Goal: Book appointment/travel/reservation

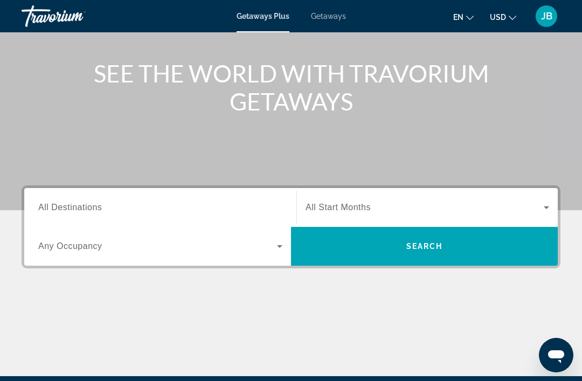
click at [437, 233] on span "Search" at bounding box center [424, 246] width 267 height 26
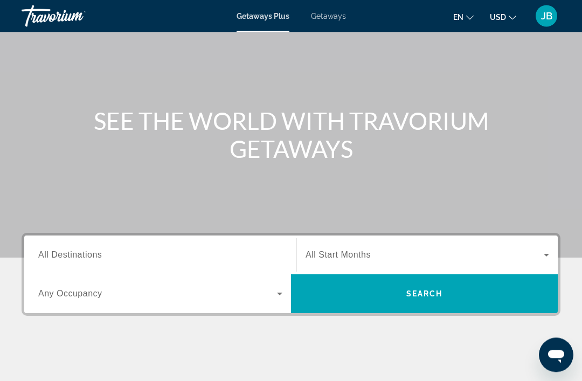
scroll to position [66, 0]
click at [276, 291] on icon "Search widget" at bounding box center [279, 293] width 13 height 13
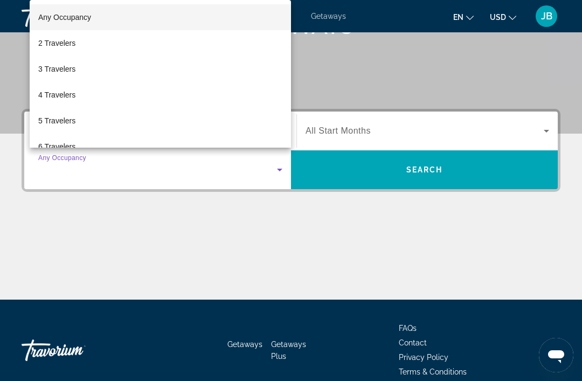
scroll to position [206, 0]
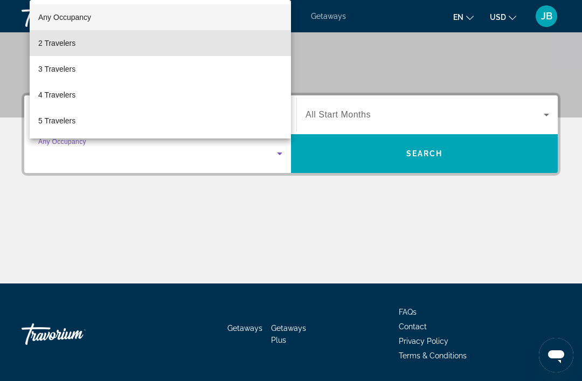
click at [63, 50] on span "2 Travelers" at bounding box center [56, 43] width 37 height 13
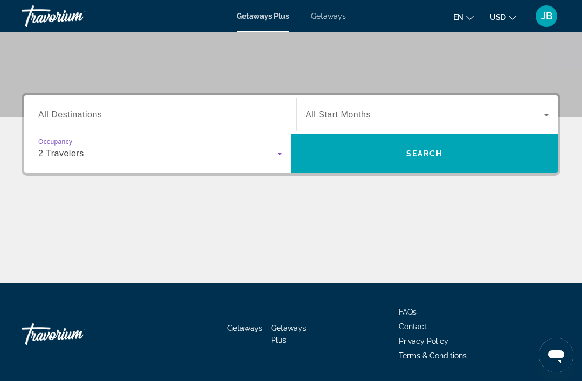
click at [548, 109] on icon "Search widget" at bounding box center [546, 114] width 13 height 13
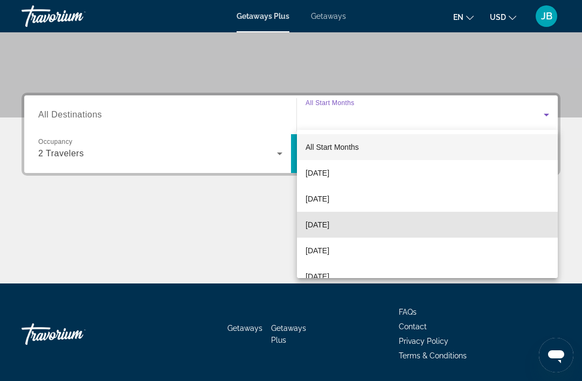
click at [329, 225] on span "December 2025" at bounding box center [317, 224] width 24 height 13
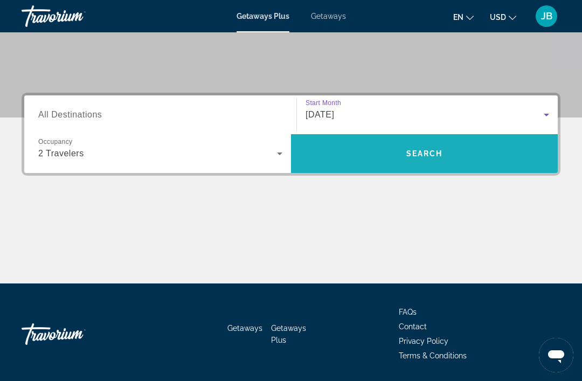
click at [436, 149] on span "Search" at bounding box center [424, 153] width 37 height 9
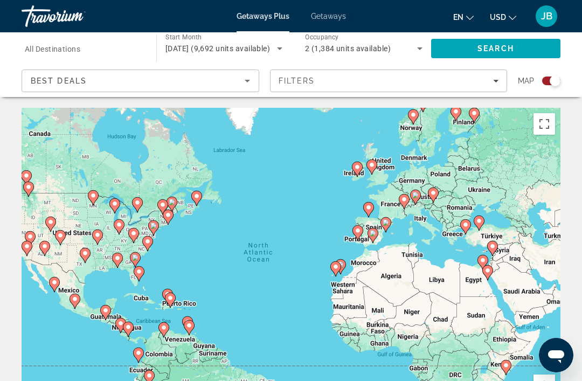
click at [248, 82] on icon "Sort by" at bounding box center [247, 80] width 13 height 13
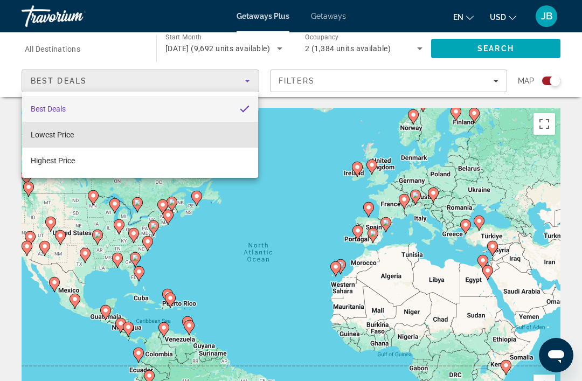
click at [194, 138] on mat-option "Lowest Price" at bounding box center [140, 135] width 236 height 26
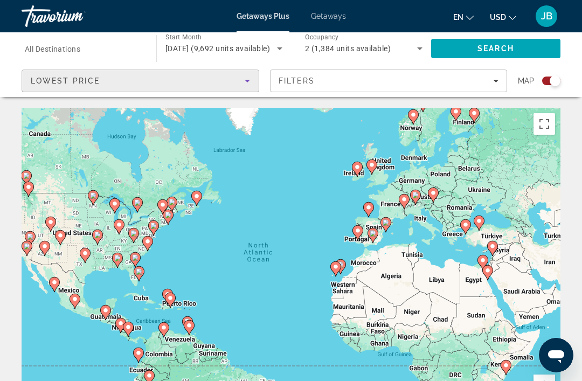
click at [497, 74] on span "Filters" at bounding box center [388, 81] width 236 height 26
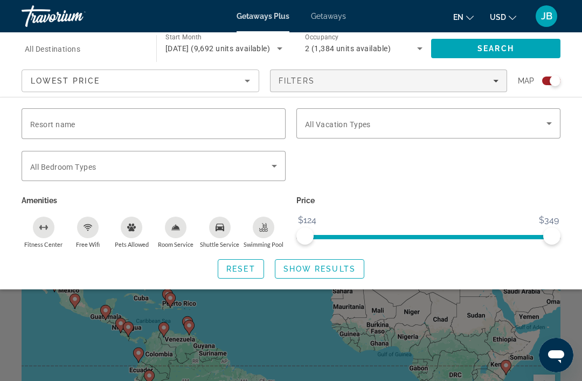
click at [546, 124] on icon "Search widget" at bounding box center [548, 123] width 13 height 13
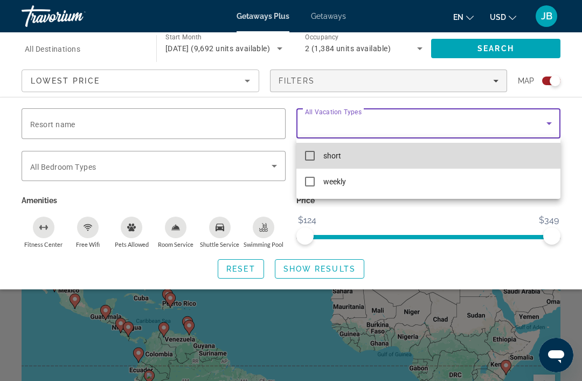
click at [416, 148] on mat-option "short" at bounding box center [428, 156] width 264 height 26
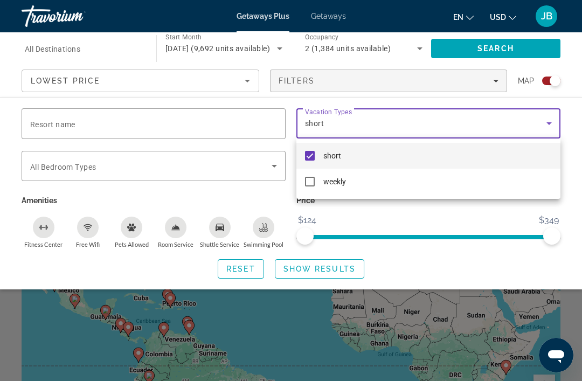
click at [331, 266] on div at bounding box center [291, 190] width 582 height 381
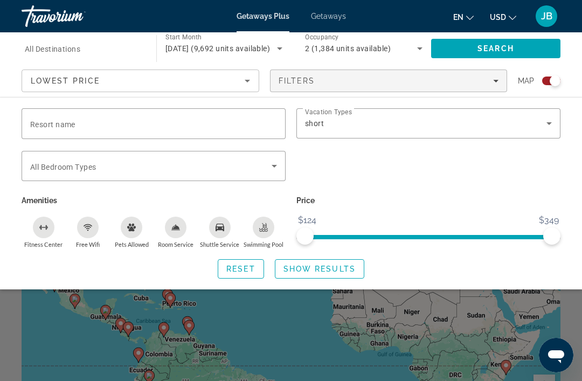
click at [276, 165] on icon "Search widget" at bounding box center [273, 166] width 5 height 3
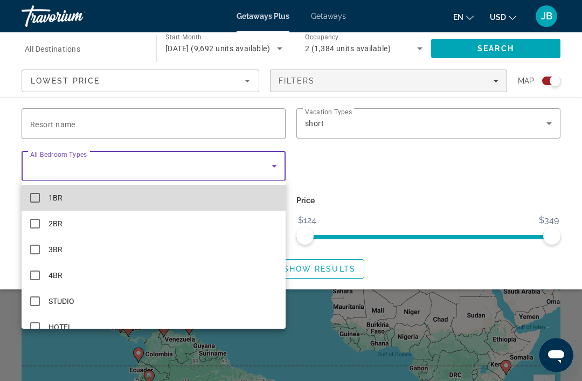
click at [210, 194] on mat-option "1BR" at bounding box center [154, 198] width 264 height 26
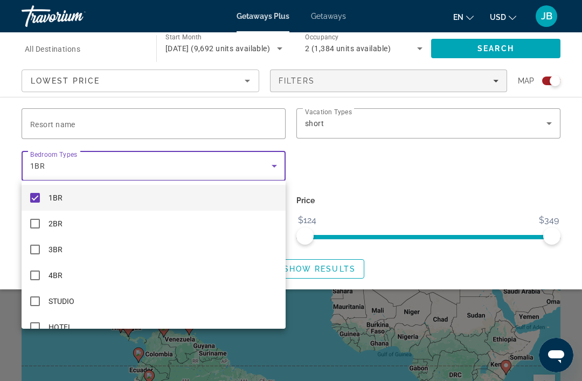
click at [401, 178] on div at bounding box center [291, 190] width 582 height 381
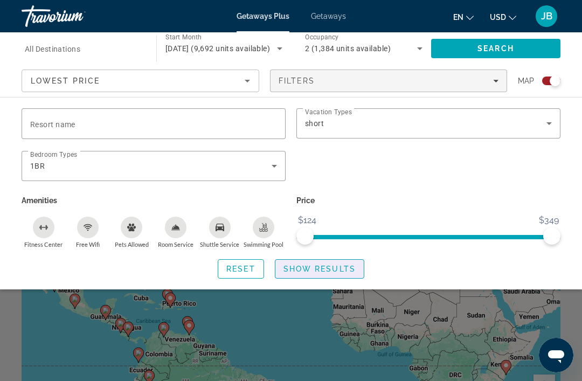
click at [327, 264] on span "Show Results" at bounding box center [319, 268] width 72 height 9
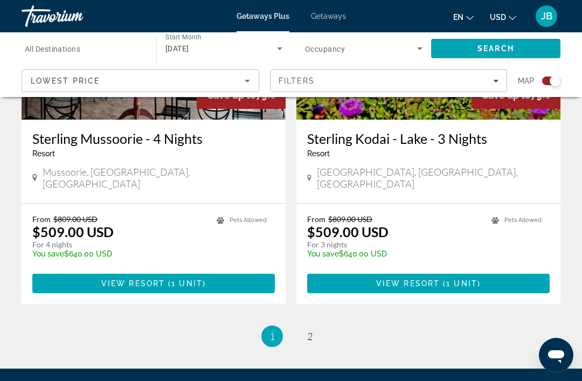
scroll to position [2443, 0]
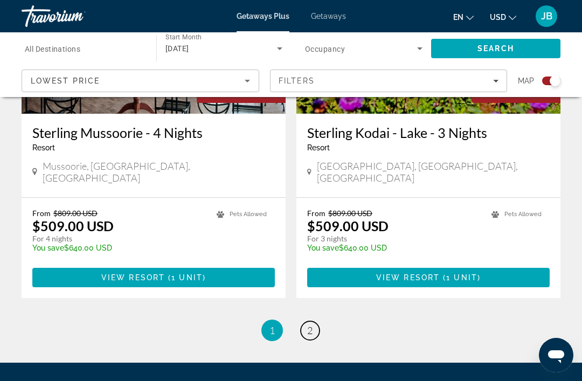
click at [311, 324] on span "2" at bounding box center [309, 330] width 5 height 12
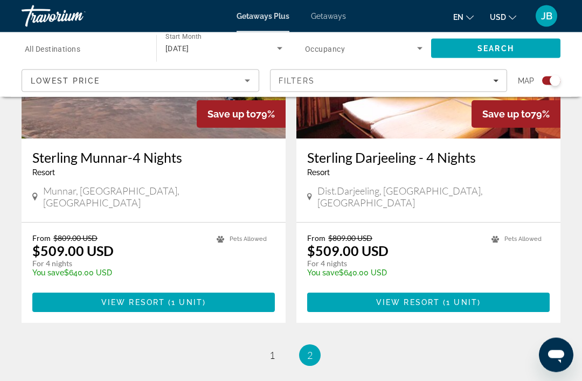
scroll to position [504, 0]
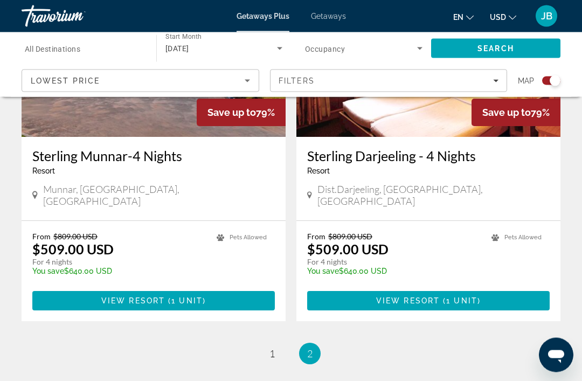
click at [335, 14] on span "Getaways" at bounding box center [328, 16] width 35 height 9
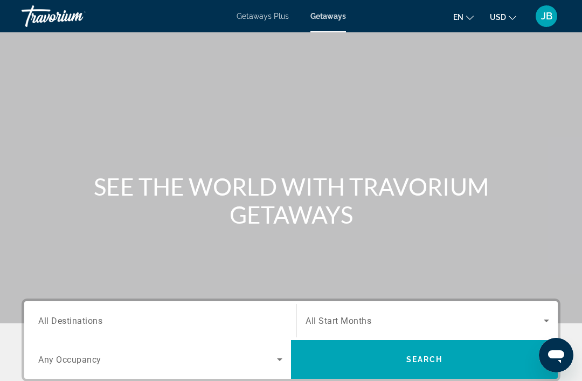
click at [83, 321] on span "All Destinations" at bounding box center [70, 320] width 64 height 10
click at [83, 321] on input "Destination All Destinations" at bounding box center [160, 321] width 244 height 13
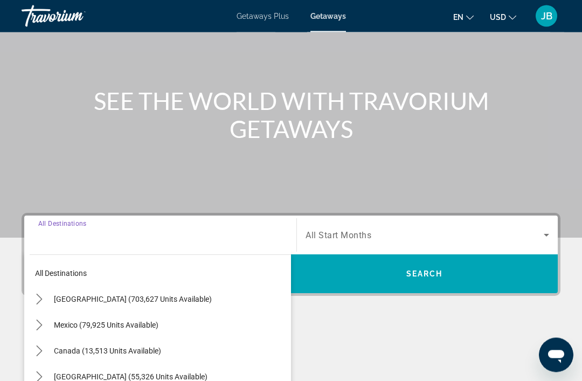
scroll to position [206, 0]
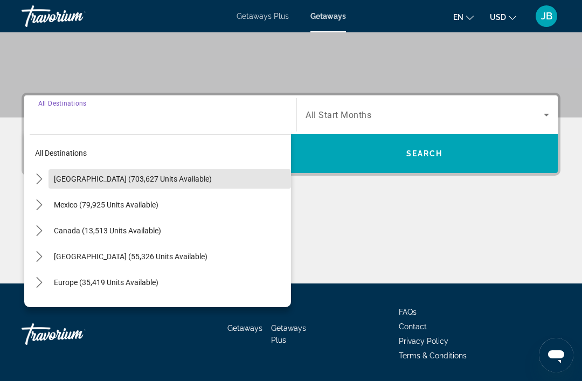
click at [78, 175] on span "United States (703,627 units available)" at bounding box center [133, 179] width 158 height 9
type input "**********"
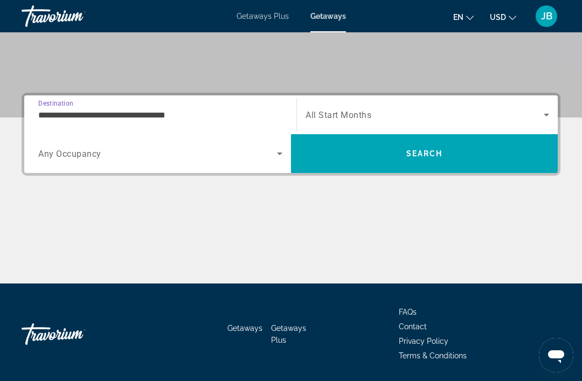
click at [276, 155] on icon "Search widget" at bounding box center [279, 153] width 13 height 13
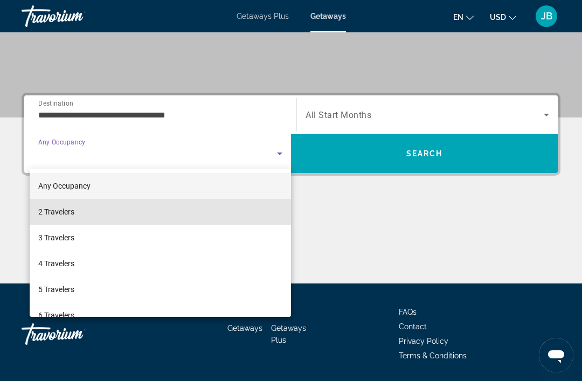
click at [70, 208] on span "2 Travelers" at bounding box center [56, 211] width 36 height 13
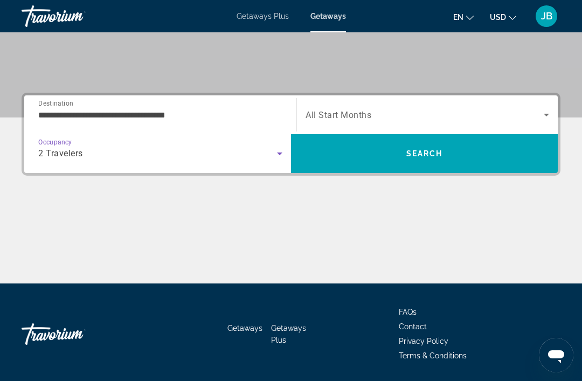
click at [544, 113] on icon "Search widget" at bounding box center [546, 114] width 13 height 13
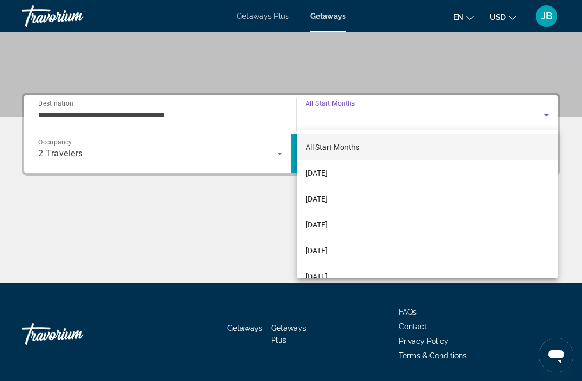
scroll to position [0, 0]
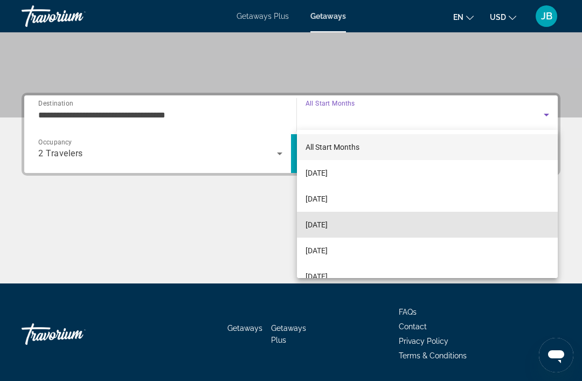
click at [327, 224] on span "December 2025" at bounding box center [316, 224] width 22 height 13
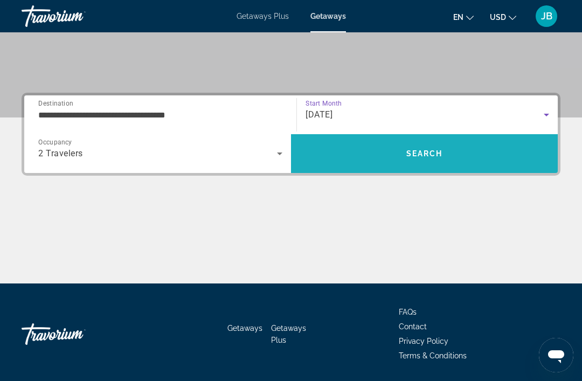
click at [431, 150] on span "Search" at bounding box center [424, 153] width 37 height 9
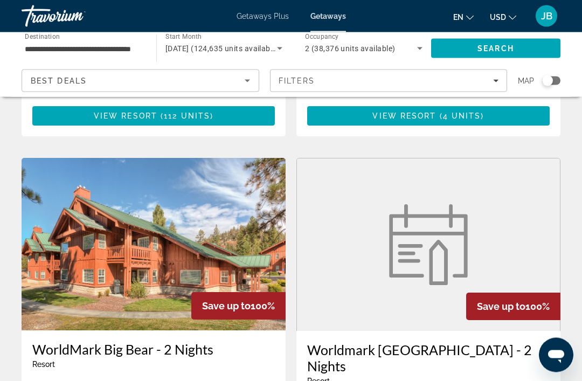
scroll to position [372, 0]
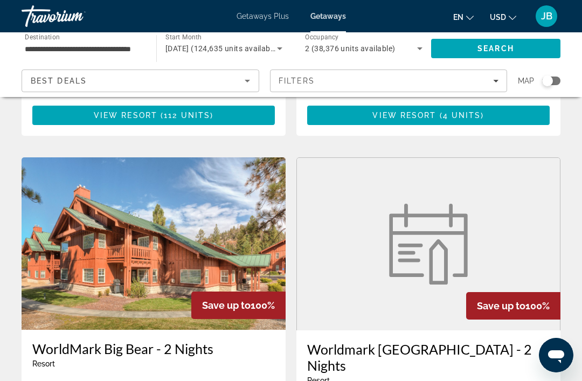
click at [159, 227] on img "Main content" at bounding box center [154, 243] width 264 height 172
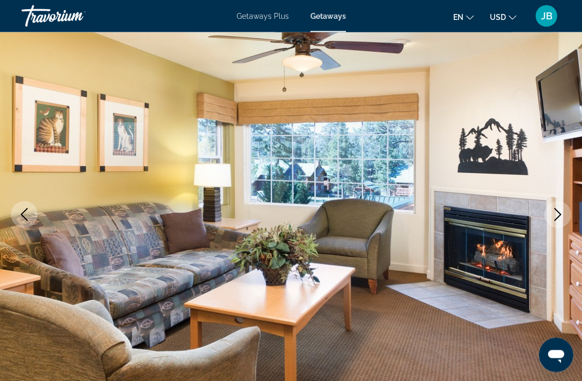
scroll to position [69, 0]
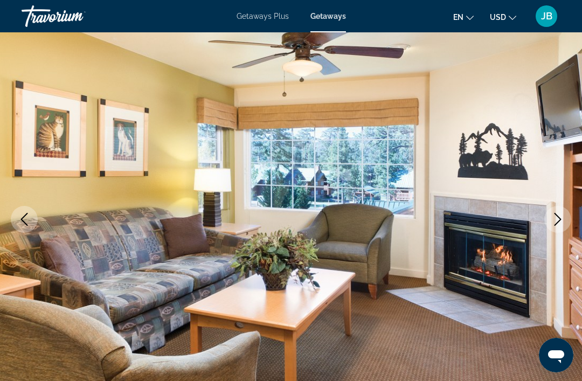
click at [567, 216] on button "Next image" at bounding box center [557, 219] width 27 height 27
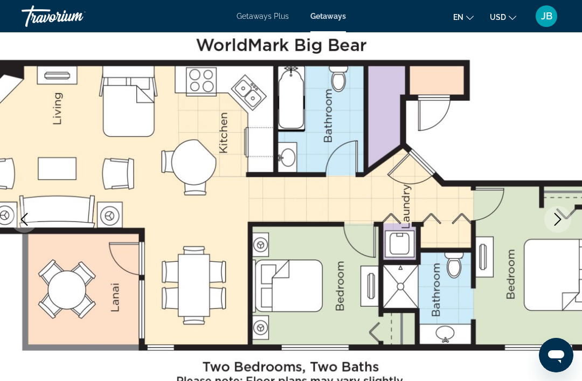
click at [563, 220] on icon "Next image" at bounding box center [557, 219] width 13 height 13
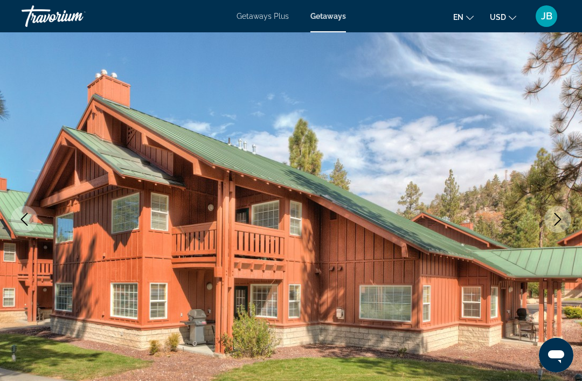
click at [561, 217] on icon "Next image" at bounding box center [557, 219] width 13 height 13
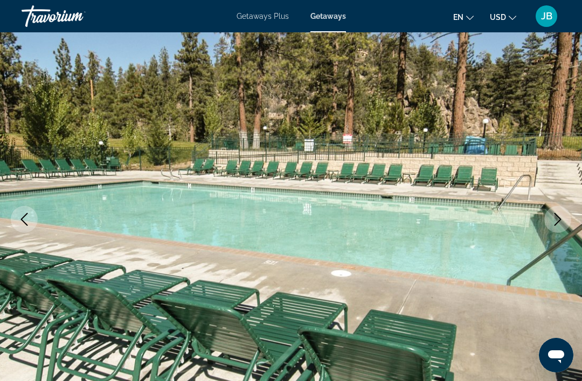
click at [564, 218] on button "Next image" at bounding box center [557, 219] width 27 height 27
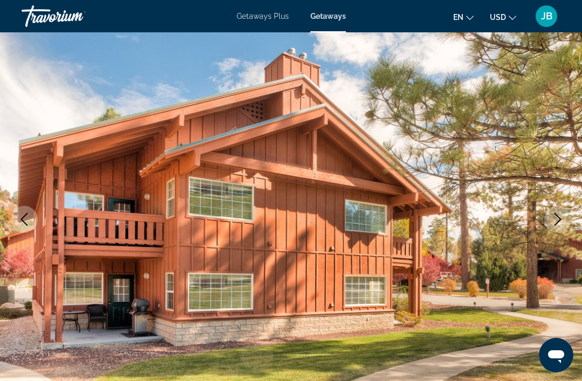
click at [561, 220] on icon "Next image" at bounding box center [557, 219] width 13 height 13
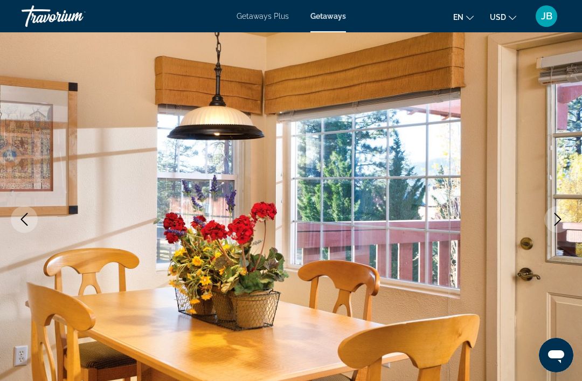
click at [561, 220] on icon "Next image" at bounding box center [557, 219] width 13 height 13
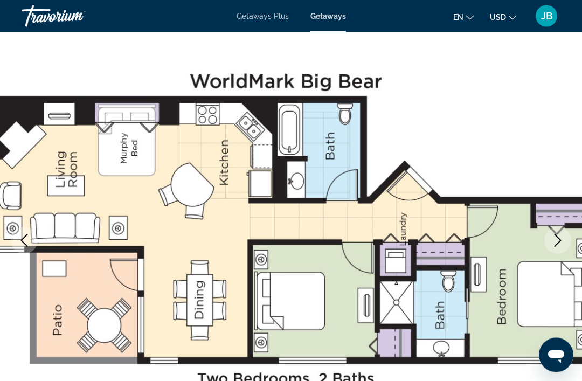
scroll to position [0, 0]
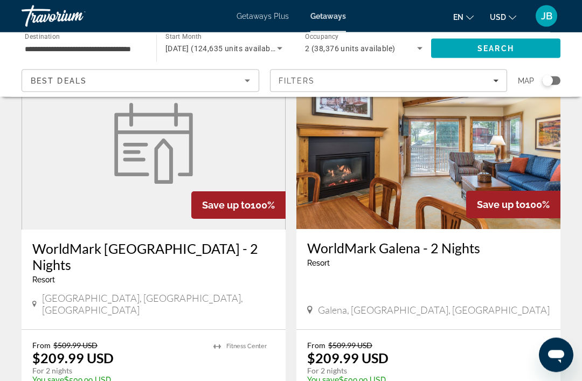
scroll to position [2050, 0]
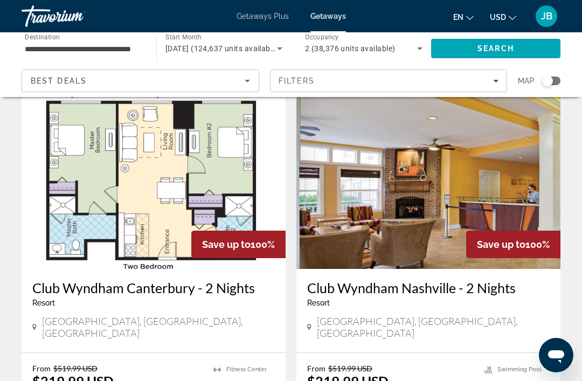
scroll to position [835, 0]
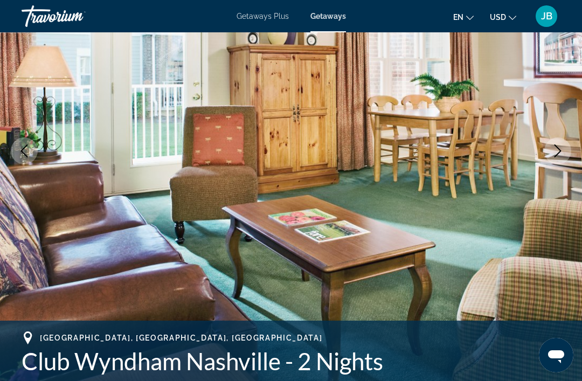
scroll to position [124, 0]
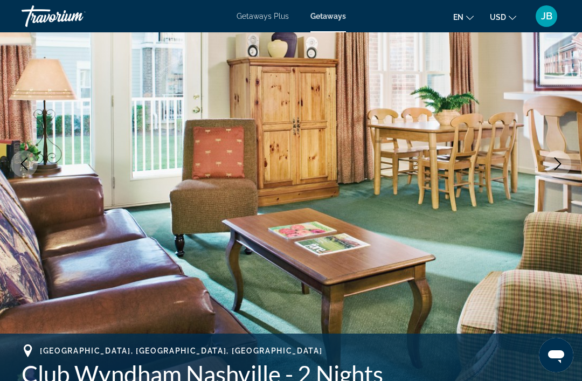
click at [561, 167] on icon "Next image" at bounding box center [557, 163] width 13 height 13
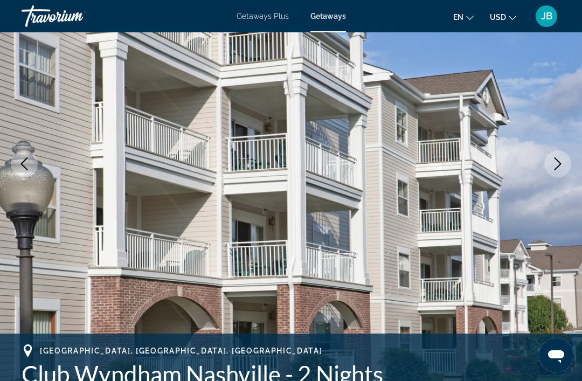
click at [556, 165] on icon "Next image" at bounding box center [557, 163] width 13 height 13
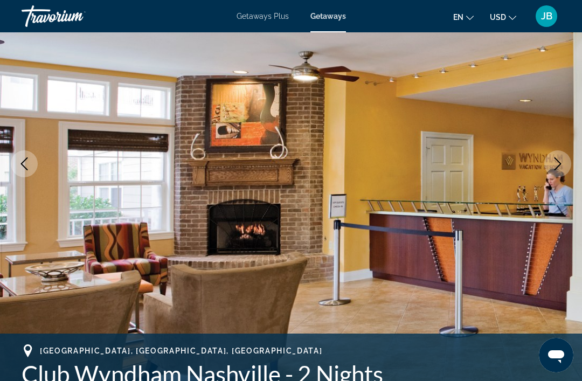
click at [555, 164] on icon "Next image" at bounding box center [557, 163] width 13 height 13
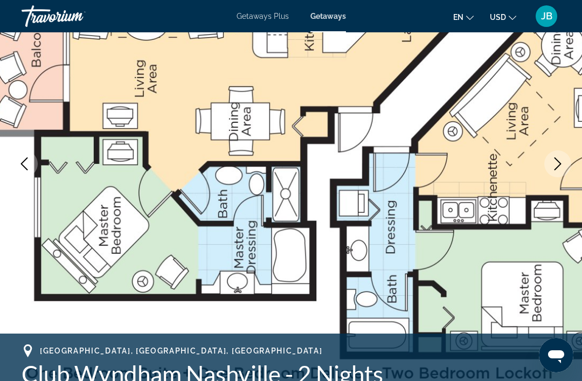
click at [557, 167] on icon "Next image" at bounding box center [557, 163] width 7 height 13
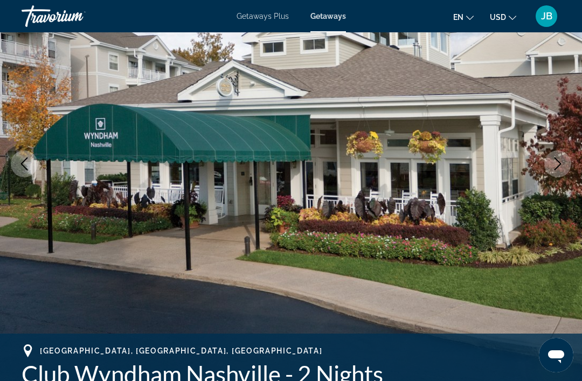
click at [553, 165] on icon "Next image" at bounding box center [557, 163] width 13 height 13
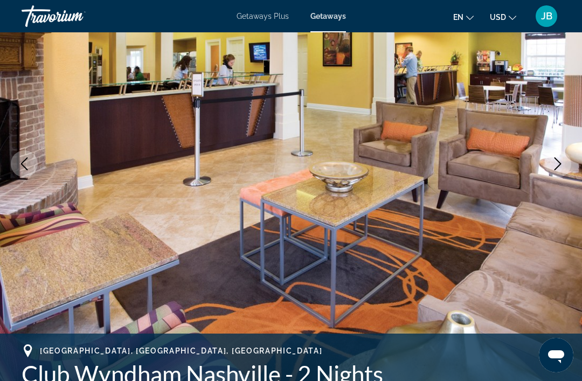
click at [554, 163] on icon "Next image" at bounding box center [557, 163] width 13 height 13
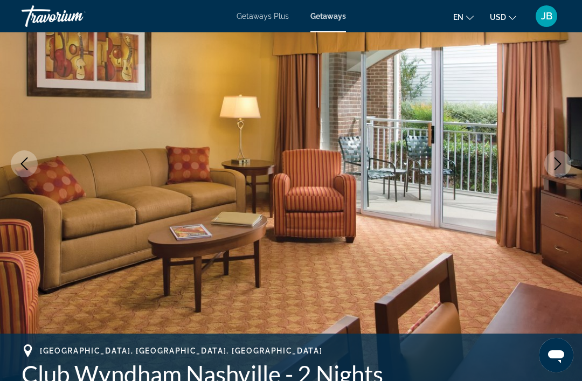
click at [556, 170] on icon "Next image" at bounding box center [557, 163] width 13 height 13
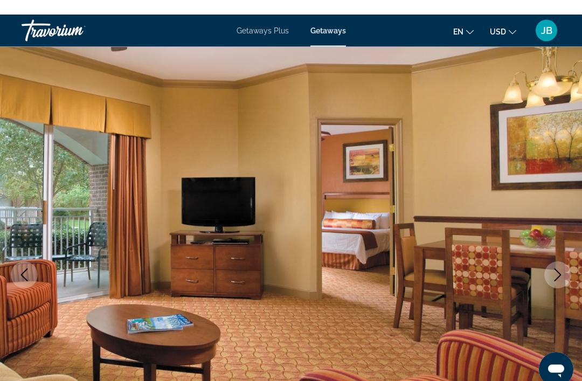
scroll to position [0, 0]
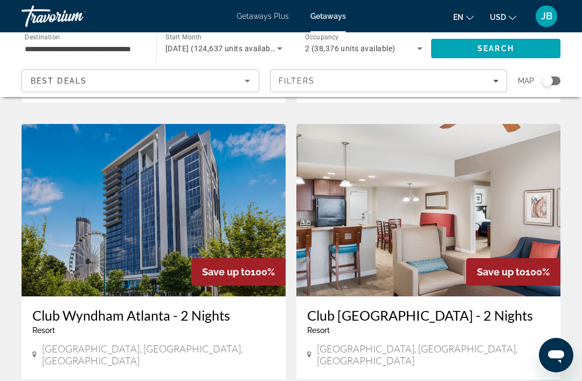
scroll to position [1965, 0]
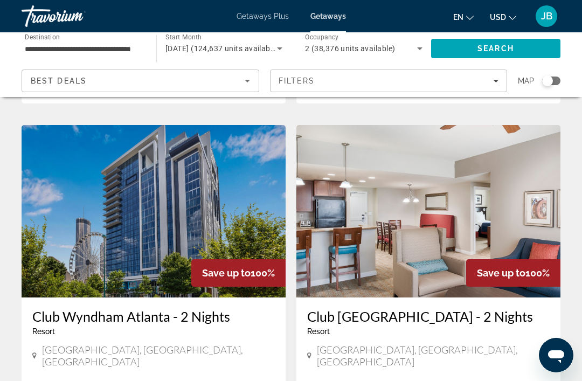
click at [466, 308] on h3 "Club Wyndham National Harbor - 2 Nights" at bounding box center [428, 316] width 242 height 16
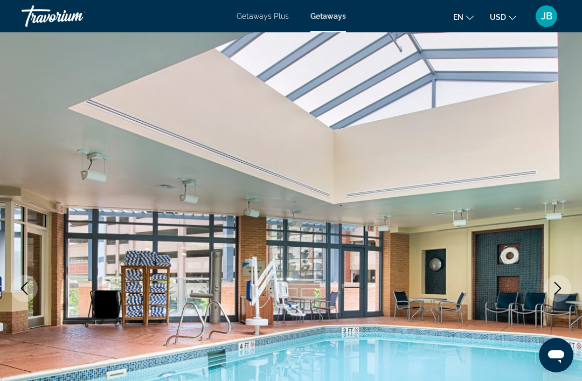
click at [556, 287] on icon "Next image" at bounding box center [557, 288] width 13 height 13
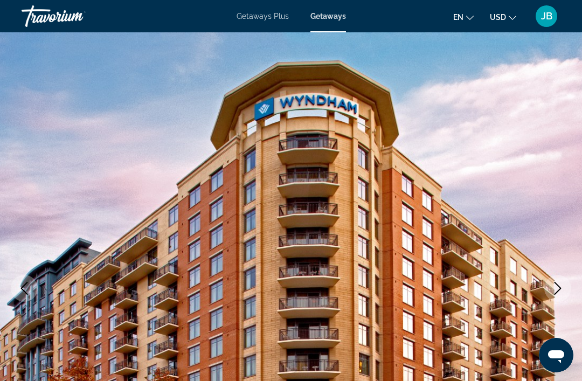
click at [561, 278] on button "Next image" at bounding box center [557, 288] width 27 height 27
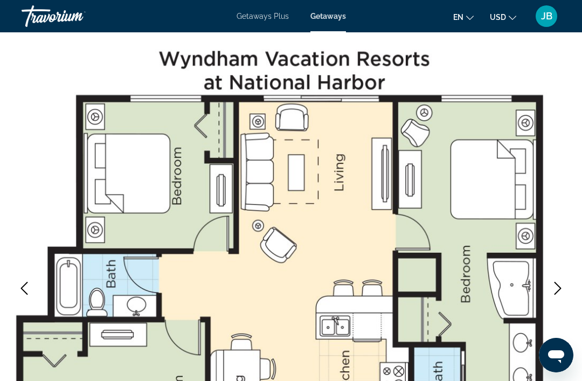
click at [556, 289] on icon "Next image" at bounding box center [557, 288] width 13 height 13
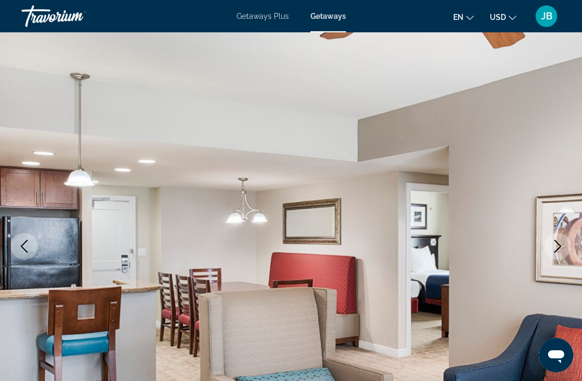
scroll to position [62, 0]
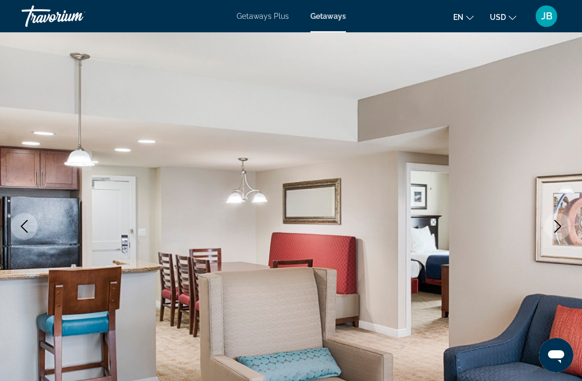
click at [552, 235] on button "Next image" at bounding box center [557, 226] width 27 height 27
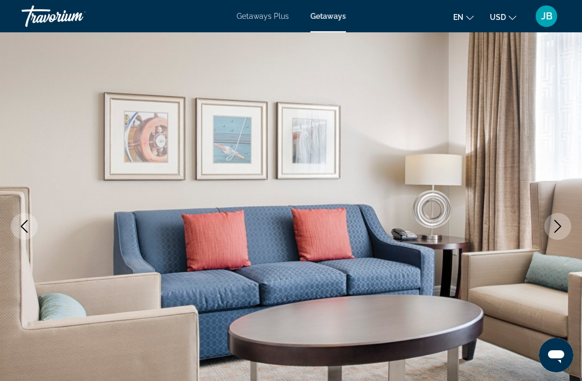
click at [555, 229] on icon "Next image" at bounding box center [557, 226] width 13 height 13
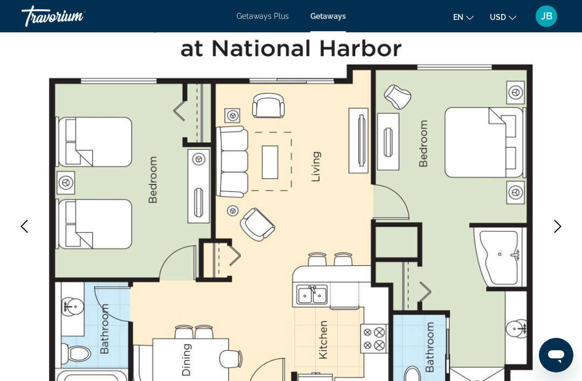
click at [555, 235] on button "Next image" at bounding box center [557, 226] width 27 height 27
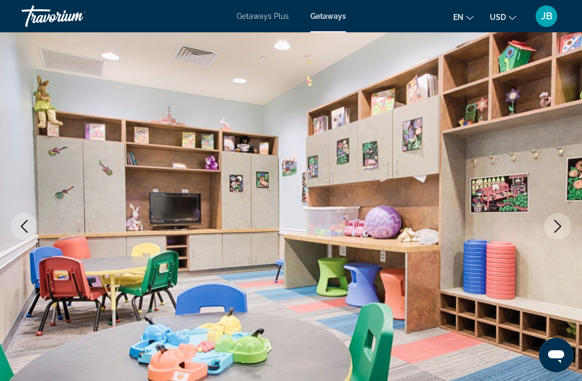
click at [557, 232] on icon "Next image" at bounding box center [557, 226] width 13 height 13
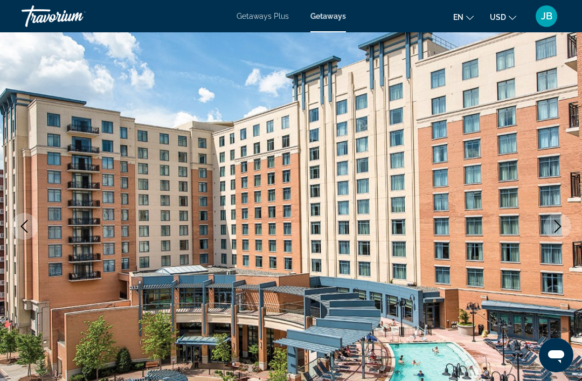
click at [552, 231] on icon "Next image" at bounding box center [557, 226] width 13 height 13
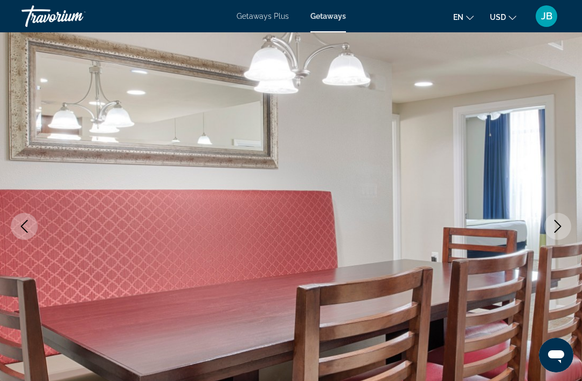
click at [555, 229] on icon "Next image" at bounding box center [557, 226] width 13 height 13
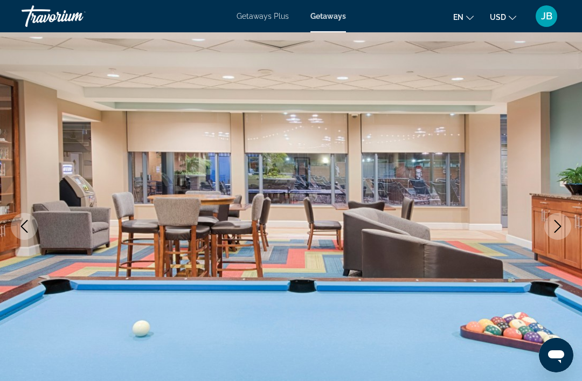
click at [553, 229] on icon "Next image" at bounding box center [557, 226] width 13 height 13
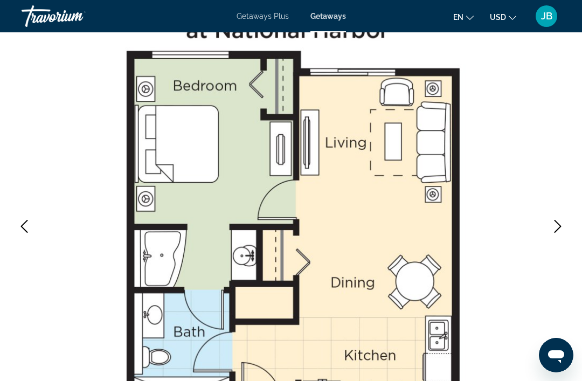
click at [555, 231] on icon "Next image" at bounding box center [557, 226] width 13 height 13
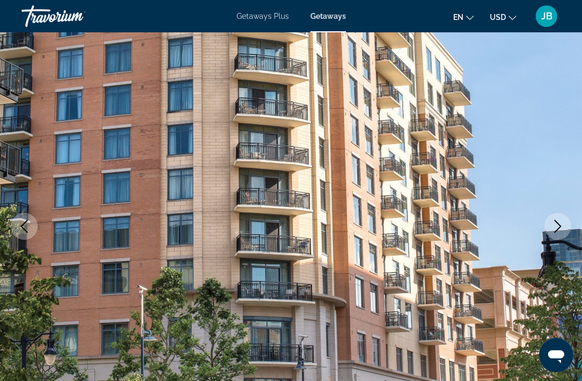
click at [551, 232] on icon "Next image" at bounding box center [557, 226] width 13 height 13
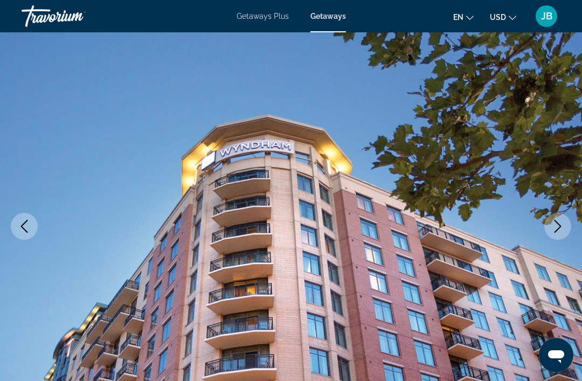
click at [555, 231] on icon "Next image" at bounding box center [557, 226] width 13 height 13
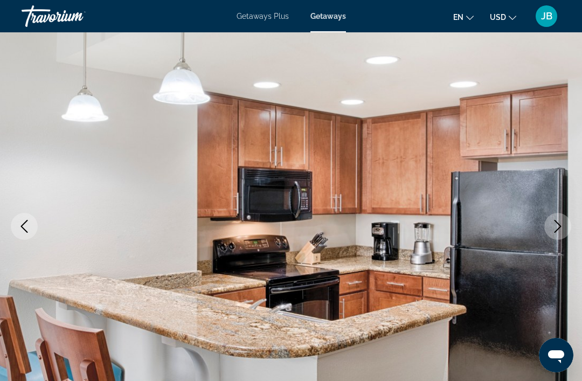
click at [558, 232] on icon "Next image" at bounding box center [557, 226] width 13 height 13
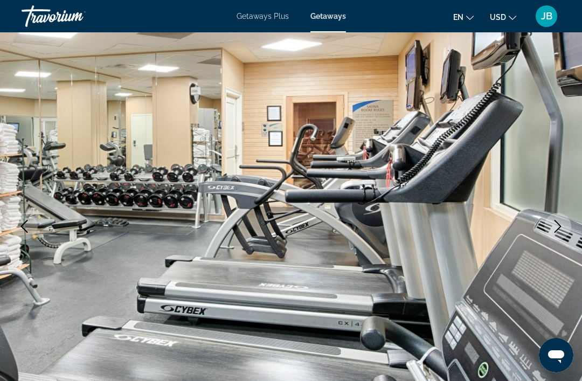
click at [555, 233] on button "Next image" at bounding box center [557, 226] width 27 height 27
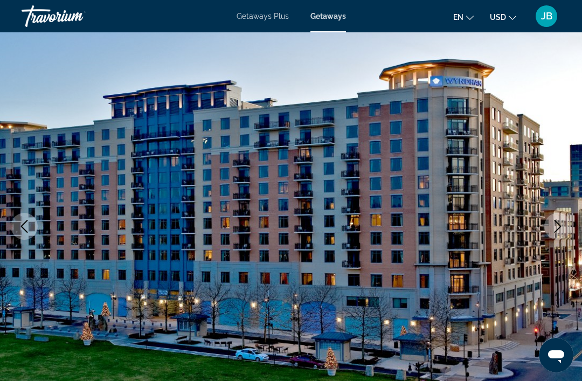
click at [556, 231] on icon "Next image" at bounding box center [557, 226] width 7 height 13
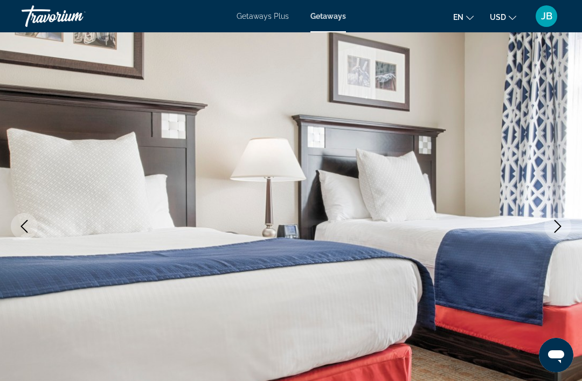
click at [553, 233] on button "Next image" at bounding box center [557, 226] width 27 height 27
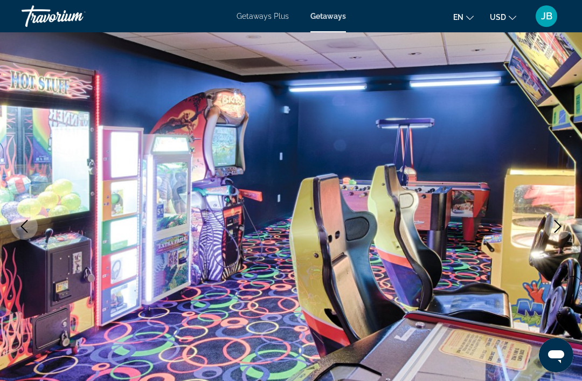
click at [553, 234] on button "Next image" at bounding box center [557, 226] width 27 height 27
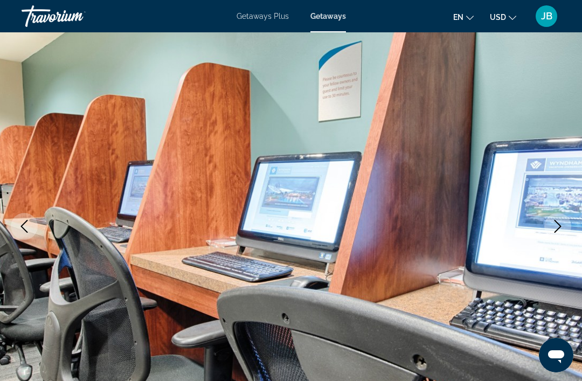
click at [556, 232] on icon "Next image" at bounding box center [557, 226] width 13 height 13
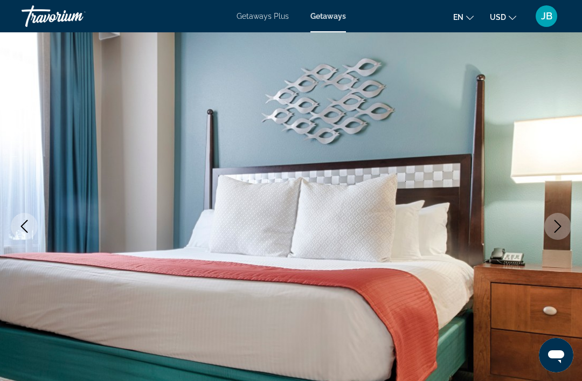
click at [559, 228] on icon "Next image" at bounding box center [557, 226] width 13 height 13
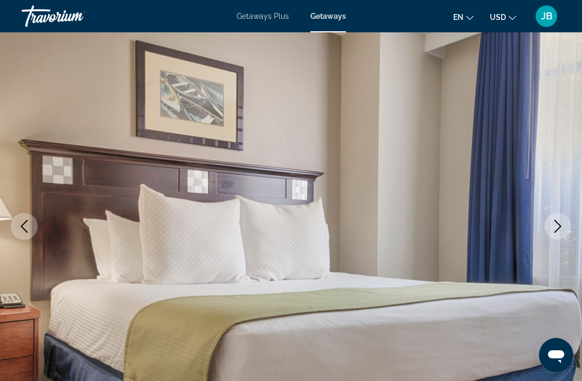
click at [557, 226] on icon "Next image" at bounding box center [557, 226] width 13 height 13
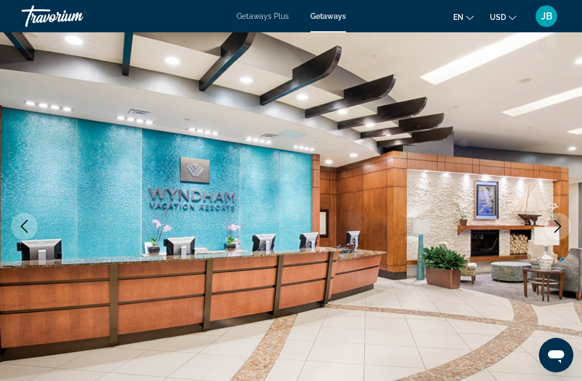
click at [556, 231] on icon "Next image" at bounding box center [557, 226] width 7 height 13
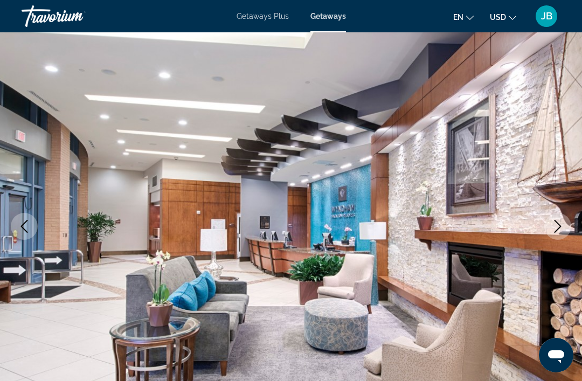
click at [555, 229] on icon "Next image" at bounding box center [557, 226] width 13 height 13
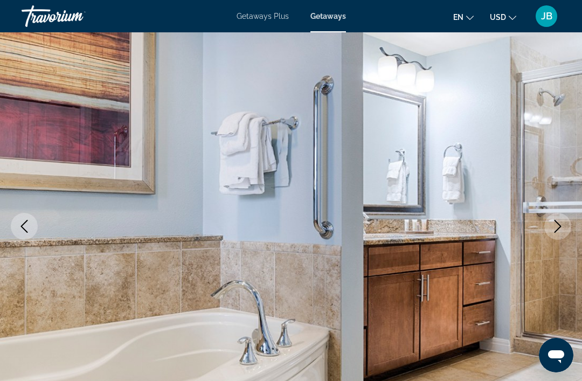
click at [559, 229] on icon "Next image" at bounding box center [557, 226] width 13 height 13
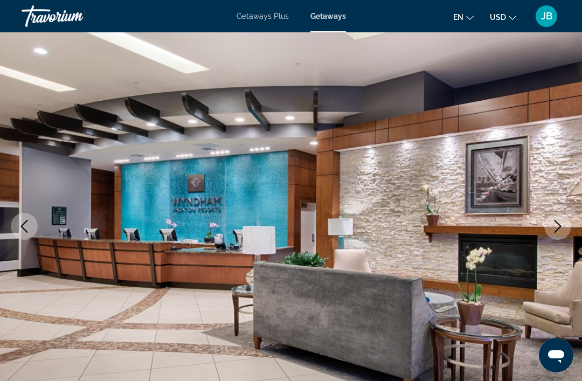
click at [556, 232] on icon "Next image" at bounding box center [557, 226] width 13 height 13
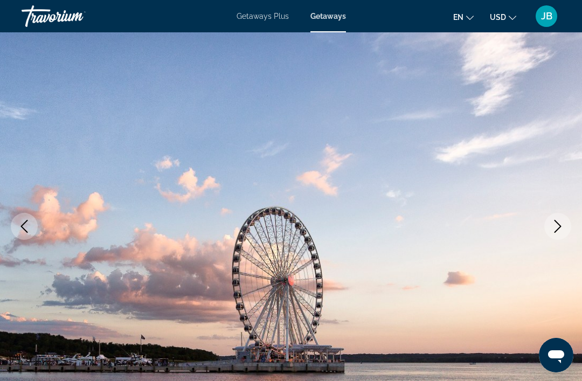
click at [557, 229] on icon "Next image" at bounding box center [557, 226] width 7 height 13
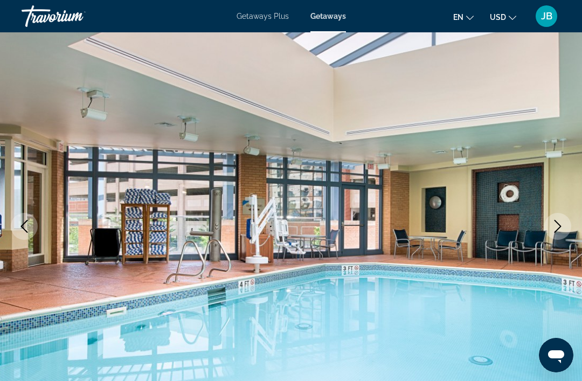
click at [556, 228] on icon "Next image" at bounding box center [557, 226] width 13 height 13
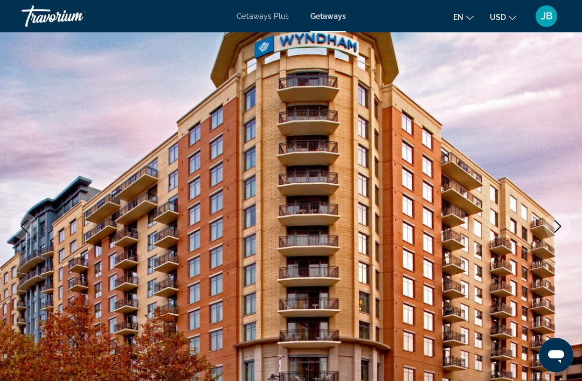
click at [557, 229] on icon "Next image" at bounding box center [557, 226] width 7 height 13
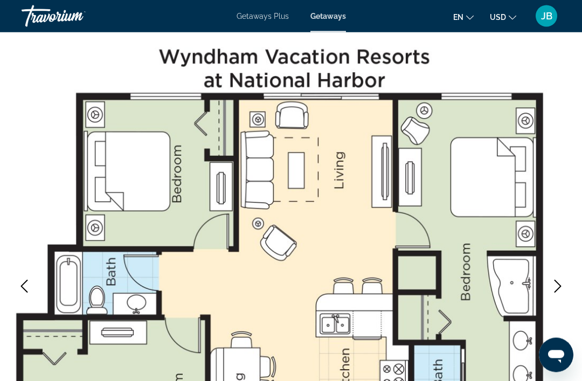
scroll to position [0, 0]
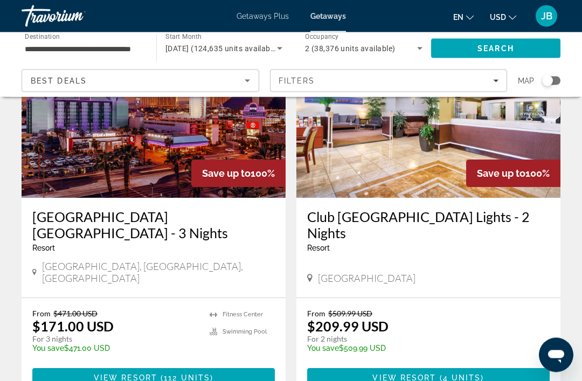
scroll to position [122, 0]
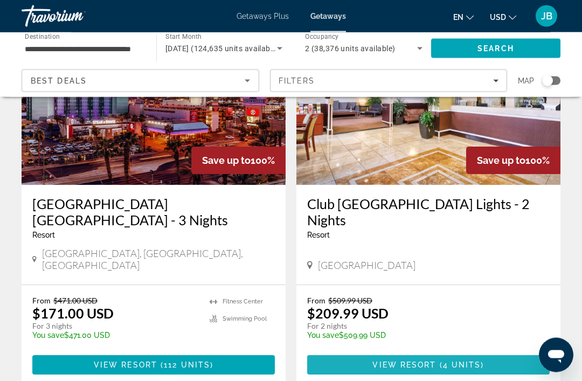
click at [424, 361] on span "View Resort" at bounding box center [404, 365] width 64 height 9
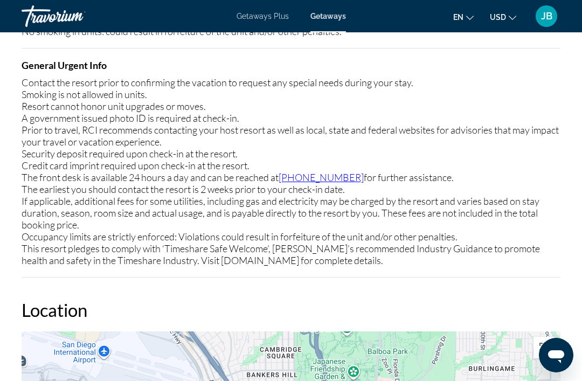
scroll to position [1495, 0]
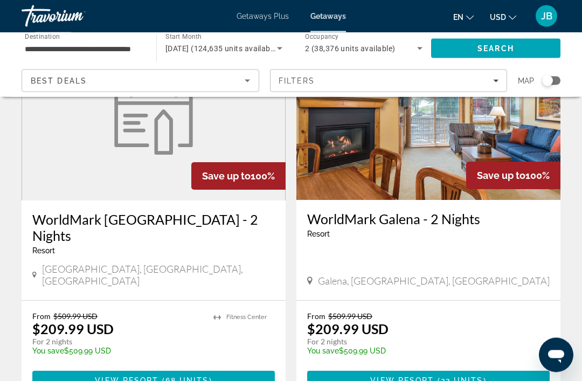
scroll to position [2080, 0]
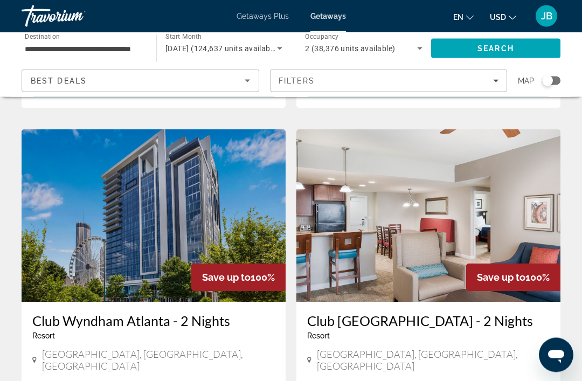
scroll to position [1962, 0]
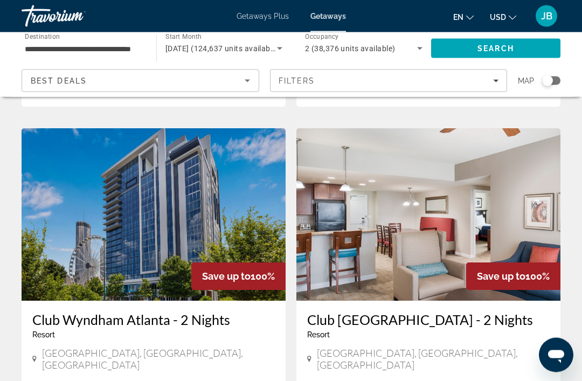
click at [449, 312] on h3 "Club Wyndham National Harbor - 2 Nights" at bounding box center [428, 320] width 242 height 16
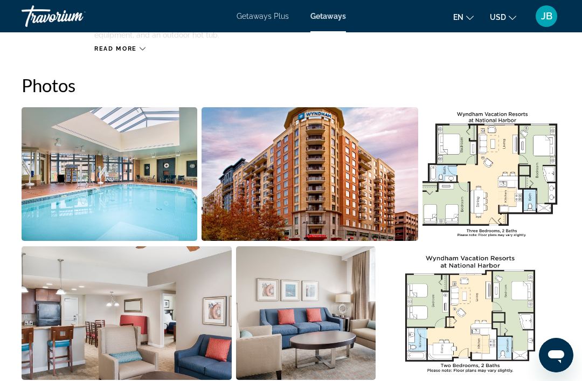
scroll to position [657, 0]
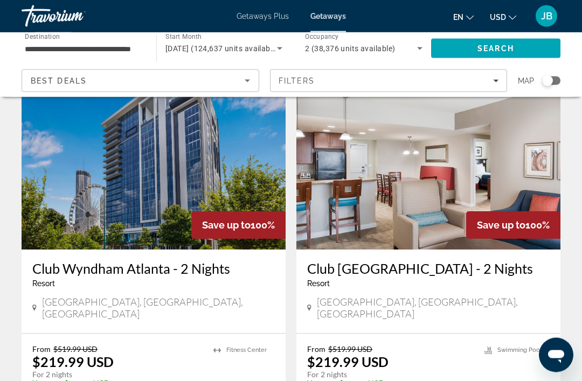
scroll to position [2011, 0]
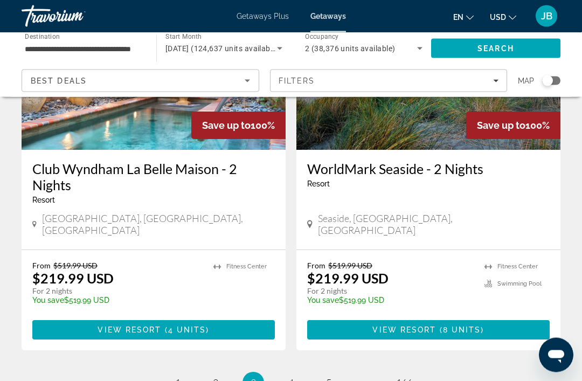
scroll to position [2074, 0]
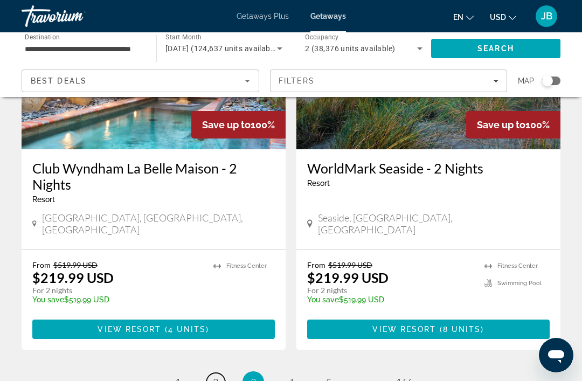
click at [218, 376] on span "2" at bounding box center [215, 382] width 5 height 12
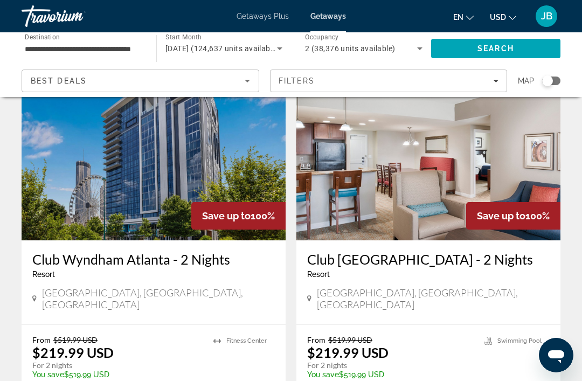
scroll to position [2020, 0]
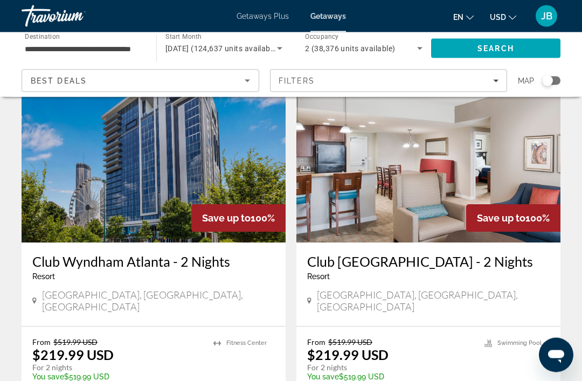
click at [165, 148] on img "Main content" at bounding box center [154, 157] width 264 height 172
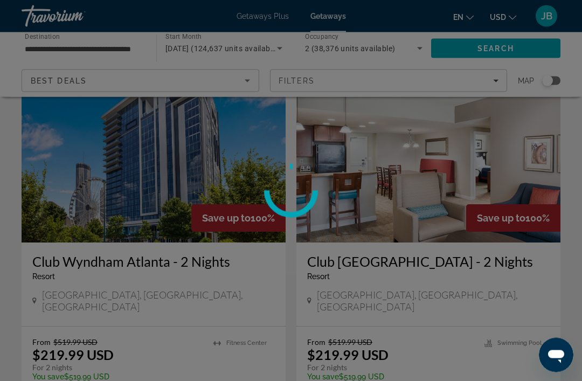
scroll to position [2020, 0]
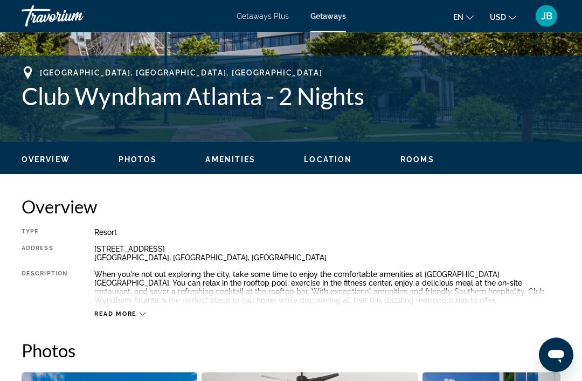
scroll to position [403, 0]
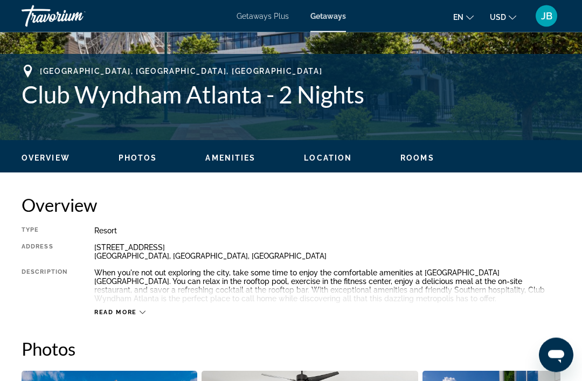
click at [337, 157] on span "Location" at bounding box center [328, 158] width 48 height 9
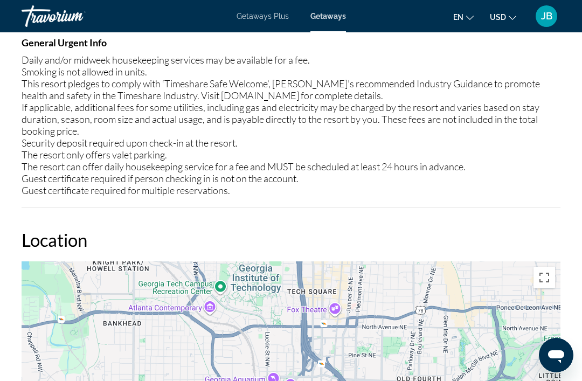
scroll to position [1539, 0]
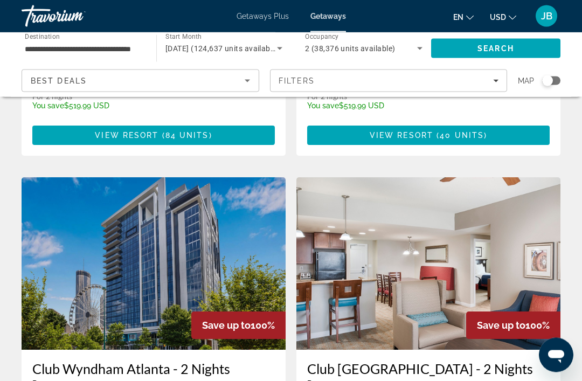
scroll to position [1914, 0]
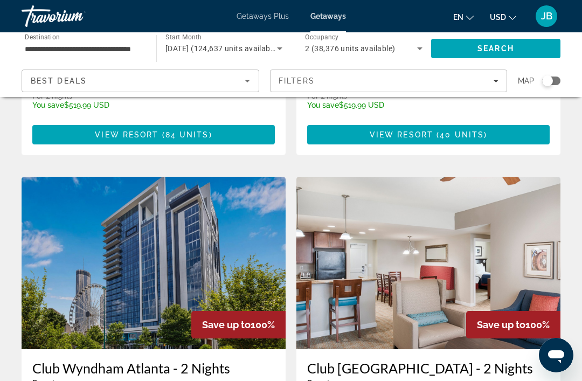
click at [124, 226] on img "Main content" at bounding box center [154, 263] width 264 height 172
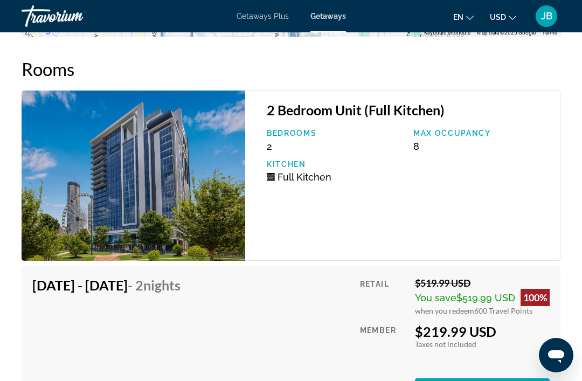
scroll to position [2071, 0]
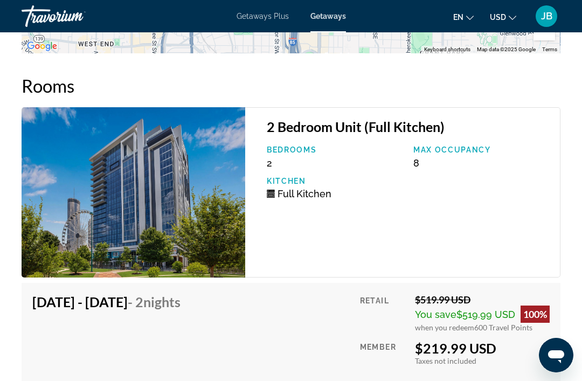
click at [185, 196] on img "Main content" at bounding box center [134, 192] width 224 height 170
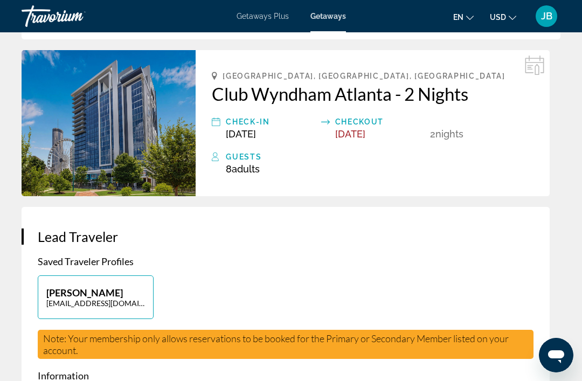
scroll to position [294, 0]
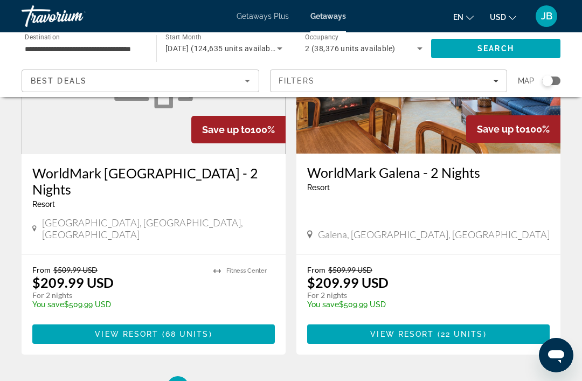
scroll to position [2142, 0]
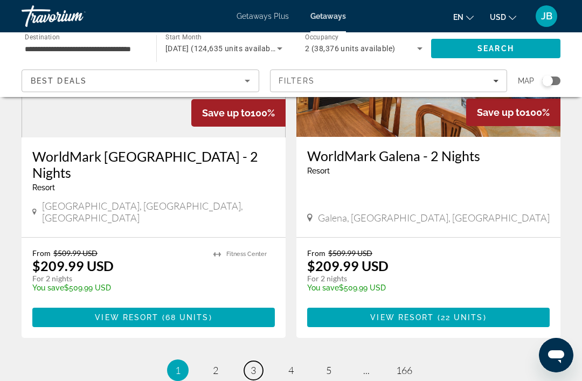
click at [261, 361] on link "page 3" at bounding box center [253, 370] width 19 height 19
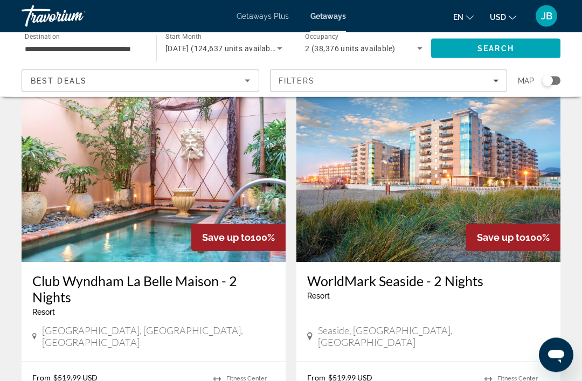
scroll to position [1948, 0]
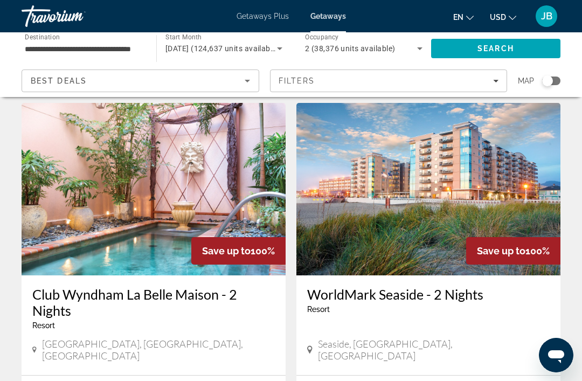
click at [141, 213] on img "Main content" at bounding box center [154, 189] width 264 height 172
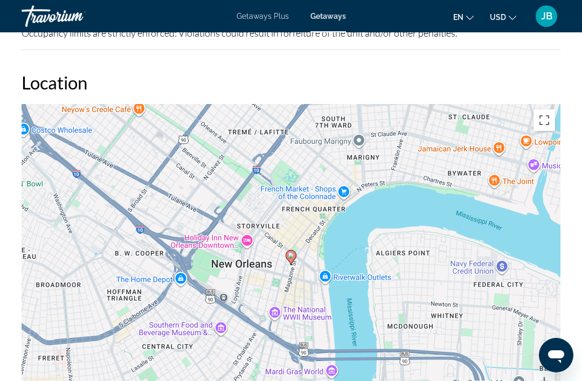
scroll to position [1819, 0]
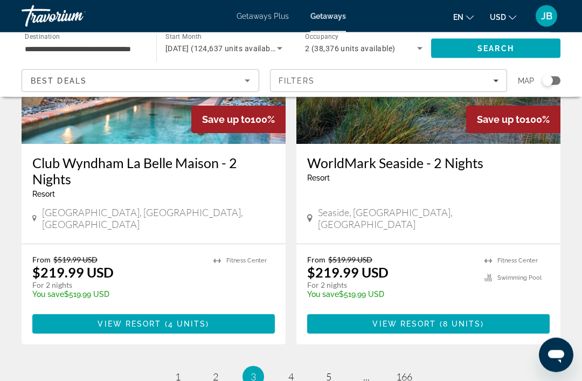
scroll to position [2080, 0]
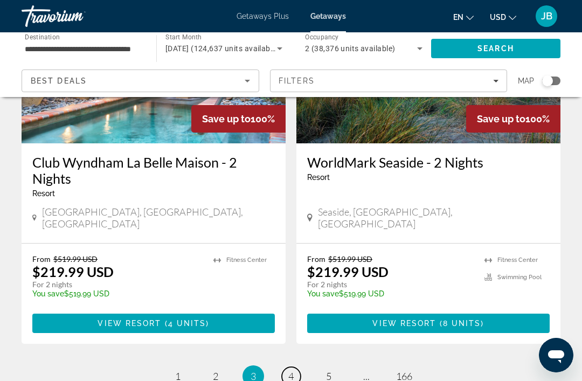
click at [291, 370] on span "4" at bounding box center [290, 376] width 5 height 12
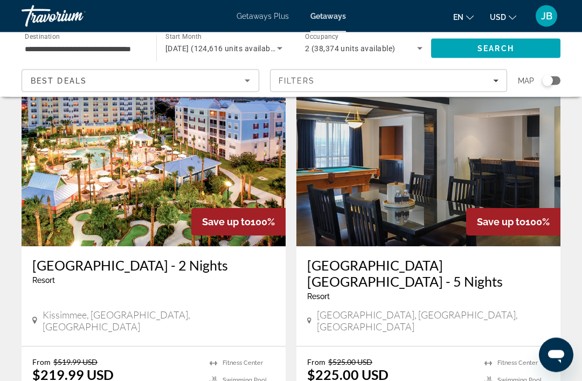
scroll to position [1218, 0]
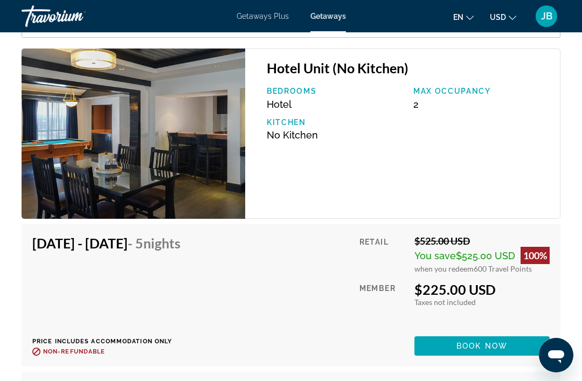
scroll to position [1946, 0]
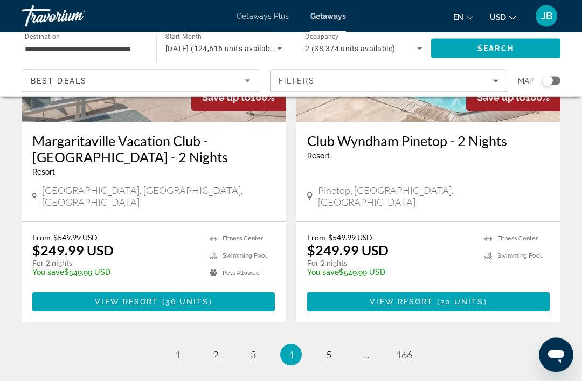
scroll to position [2126, 0]
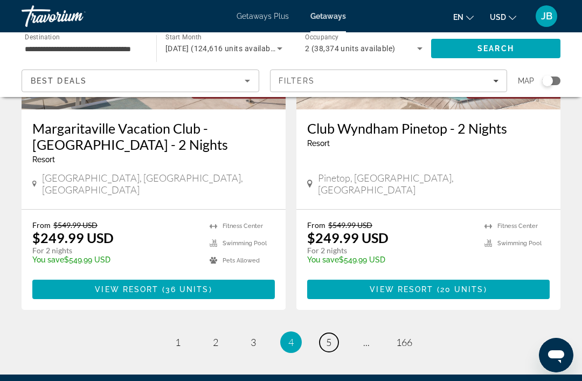
click at [329, 336] on span "5" at bounding box center [328, 342] width 5 height 12
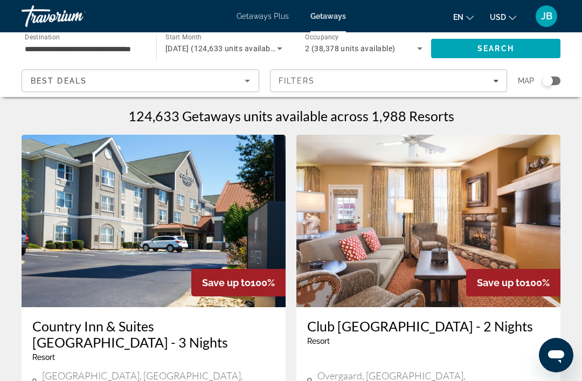
click at [194, 216] on img "Main content" at bounding box center [154, 221] width 264 height 172
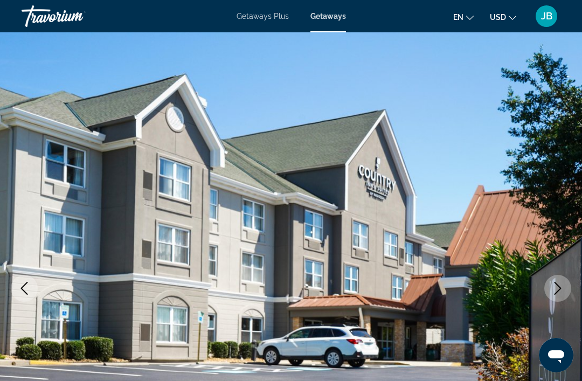
click at [561, 289] on icon "Next image" at bounding box center [557, 288] width 13 height 13
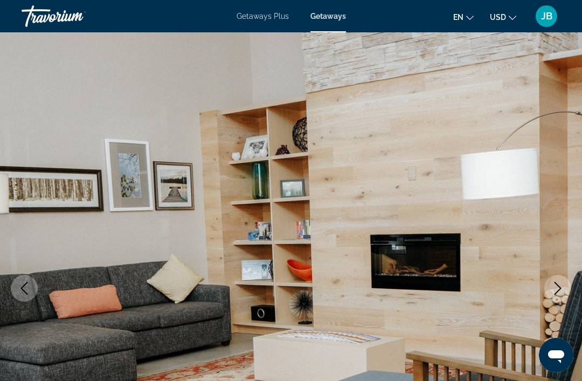
click at [562, 285] on icon "Next image" at bounding box center [557, 288] width 13 height 13
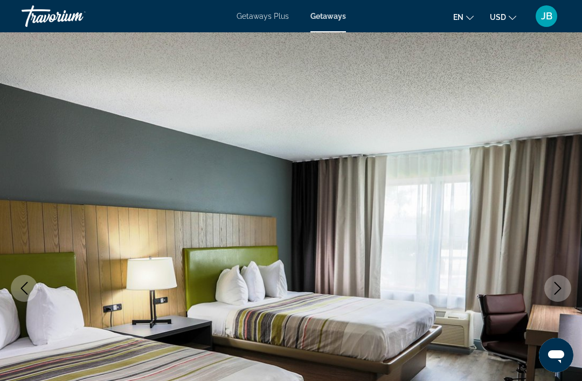
click at [561, 291] on icon "Next image" at bounding box center [557, 288] width 13 height 13
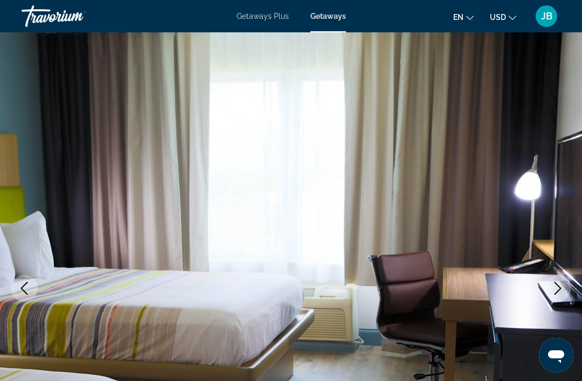
click at [559, 291] on icon "Next image" at bounding box center [557, 288] width 13 height 13
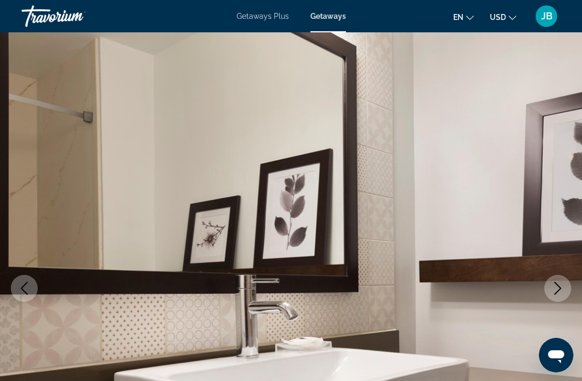
click at [559, 289] on icon "Next image" at bounding box center [557, 288] width 7 height 13
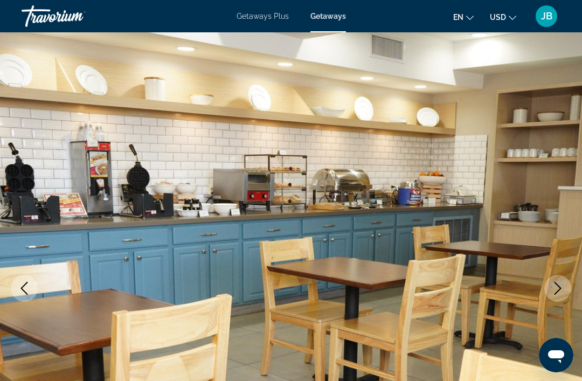
click at [560, 287] on icon "Next image" at bounding box center [557, 288] width 13 height 13
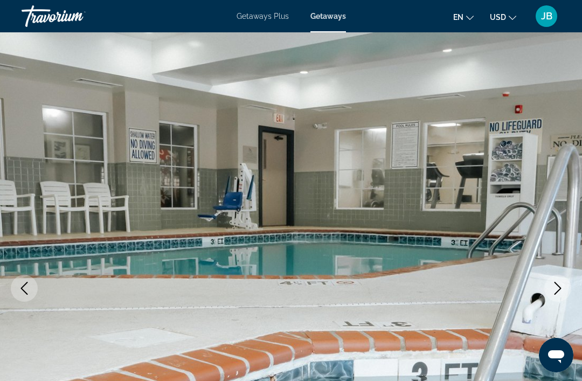
click at [559, 288] on icon "Next image" at bounding box center [557, 288] width 13 height 13
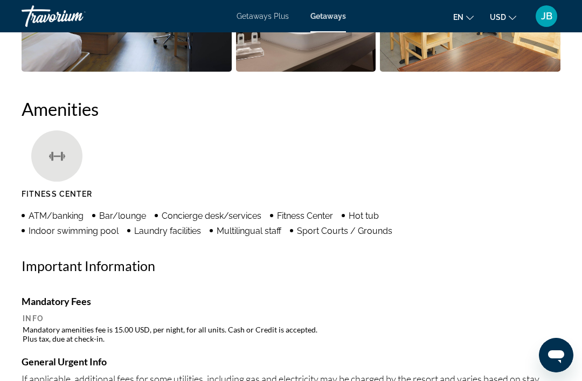
scroll to position [970, 0]
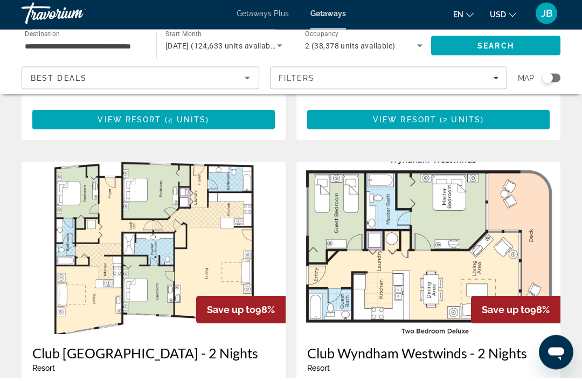
scroll to position [1157, 0]
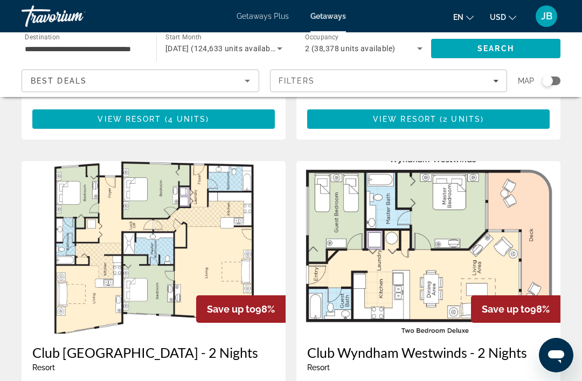
click at [440, 219] on img "Main content" at bounding box center [428, 247] width 264 height 172
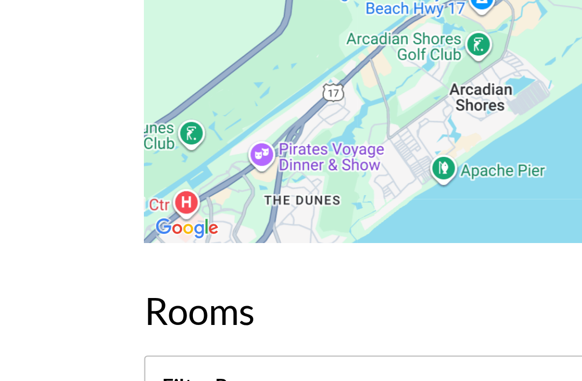
scroll to position [1875, 0]
